Goal: Task Accomplishment & Management: Use online tool/utility

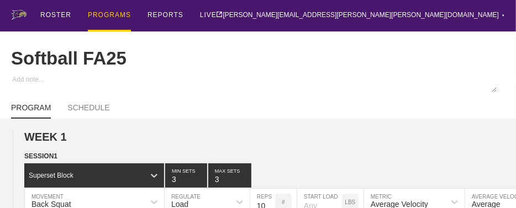
click at [109, 13] on div "PROGRAMS" at bounding box center [109, 15] width 43 height 31
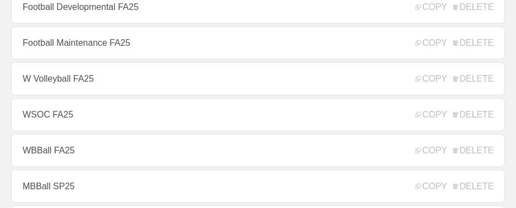
scroll to position [441, 0]
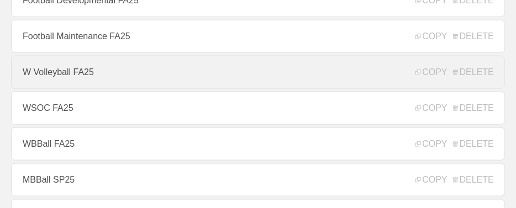
click at [81, 76] on link "W Volleyball FA25" at bounding box center [258, 72] width 494 height 33
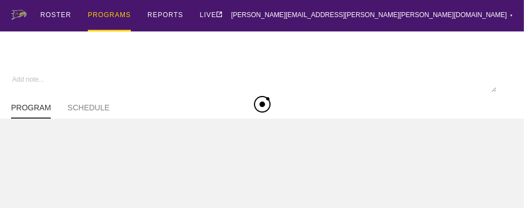
type textarea "x"
type input "W Volleyball FA25"
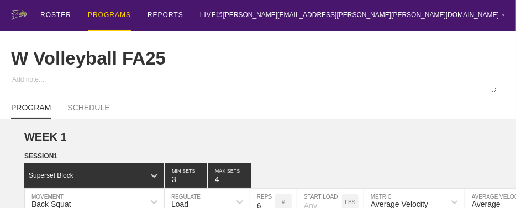
click at [108, 15] on div "PROGRAMS" at bounding box center [109, 15] width 43 height 31
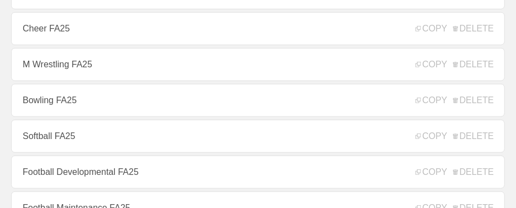
scroll to position [331, 0]
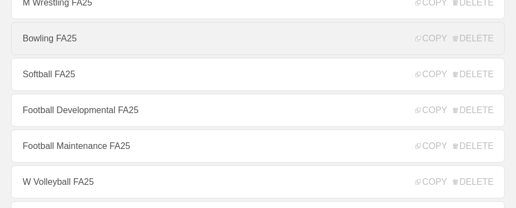
click at [62, 43] on link "Bowling FA25" at bounding box center [258, 38] width 494 height 33
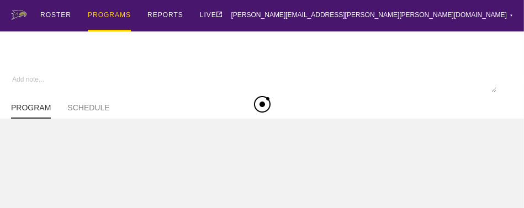
type textarea "x"
type input "Bowling FA25"
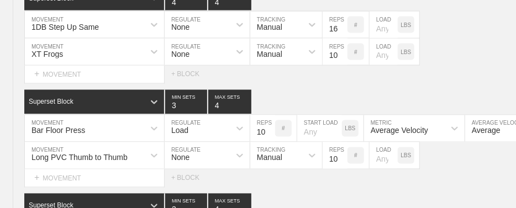
scroll to position [2474, 0]
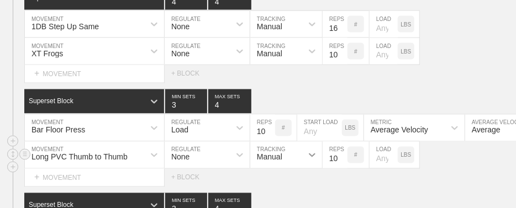
click at [309, 160] on icon at bounding box center [311, 154] width 11 height 11
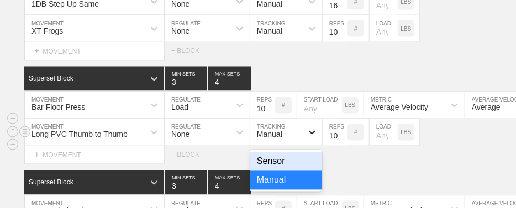
scroll to position [2498, 0]
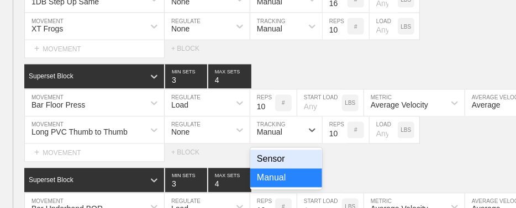
click at [362, 168] on div "SESSION 2 Superset Block 3 MIN SETS 4 MAX SETS DUPLICATE INSERT MOVEMENT AFTER …" at bounding box center [258, 54] width 516 height 421
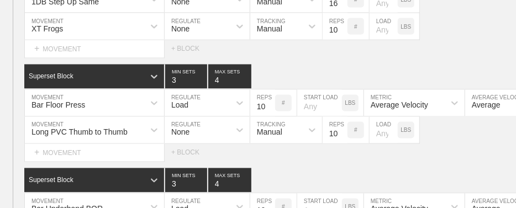
click at [303, 161] on div "Select... MOVEMENT + MOVEMENT + BLOCK" at bounding box center [258, 153] width 516 height 18
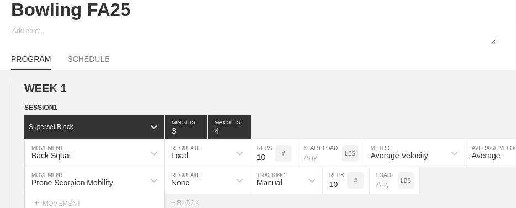
scroll to position [0, 0]
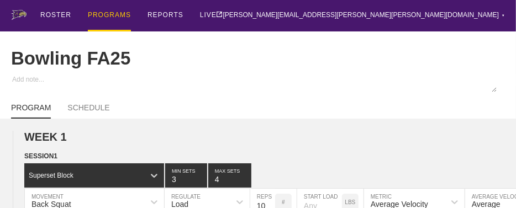
click at [99, 15] on div "PROGRAMS" at bounding box center [109, 15] width 43 height 31
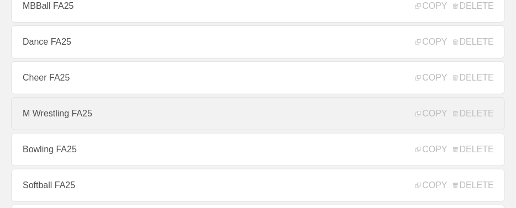
scroll to position [386, 0]
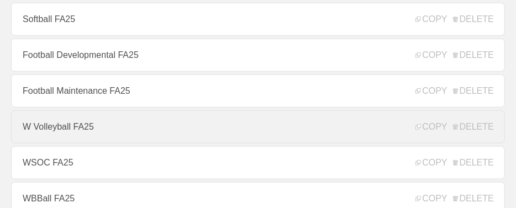
click at [60, 129] on link "W Volleyball FA25" at bounding box center [258, 126] width 494 height 33
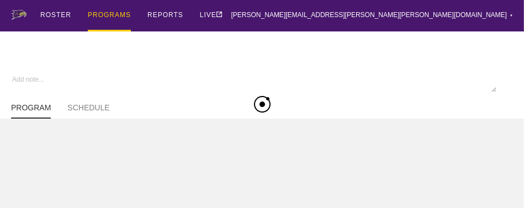
type textarea "x"
type input "W Volleyball FA25"
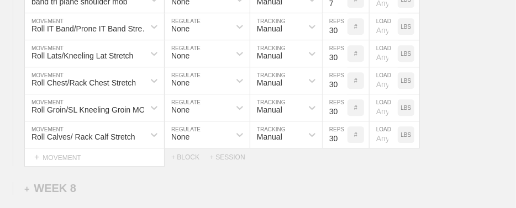
scroll to position [7772, 0]
